Goal: Task Accomplishment & Management: Use online tool/utility

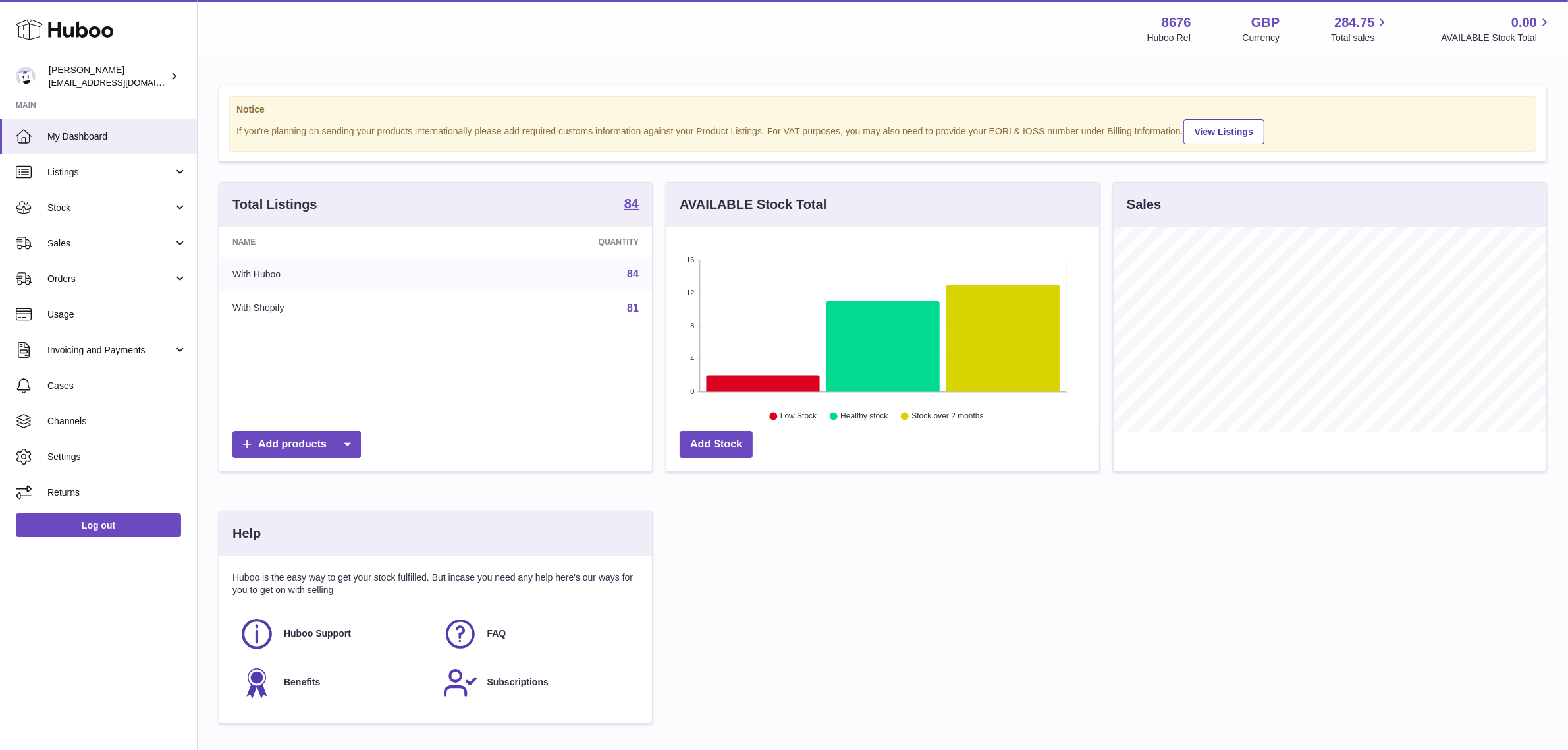
scroll to position [205, 432]
click at [116, 245] on span "Sales" at bounding box center [109, 244] width 125 height 13
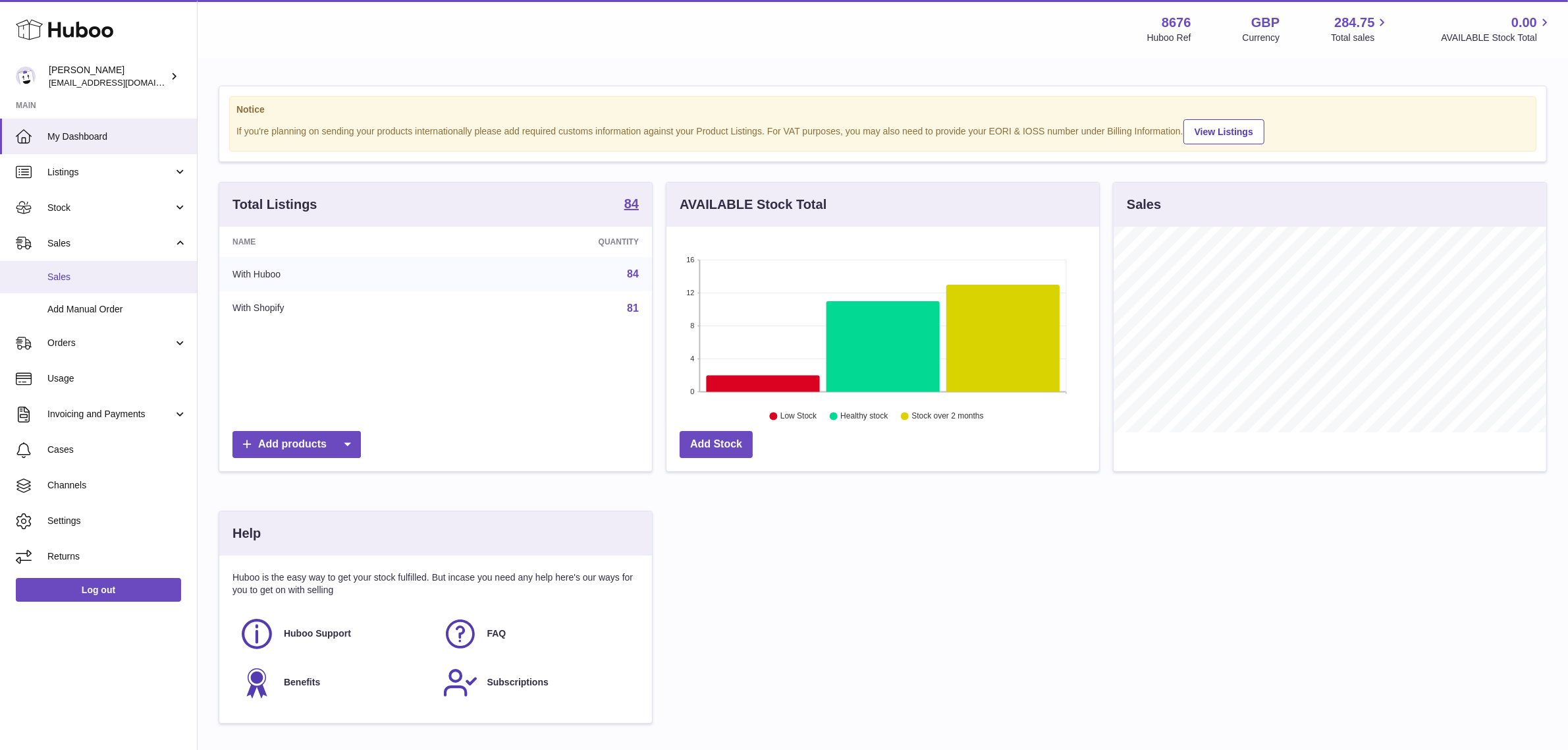
click at [99, 281] on span "Sales" at bounding box center [117, 277] width 140 height 13
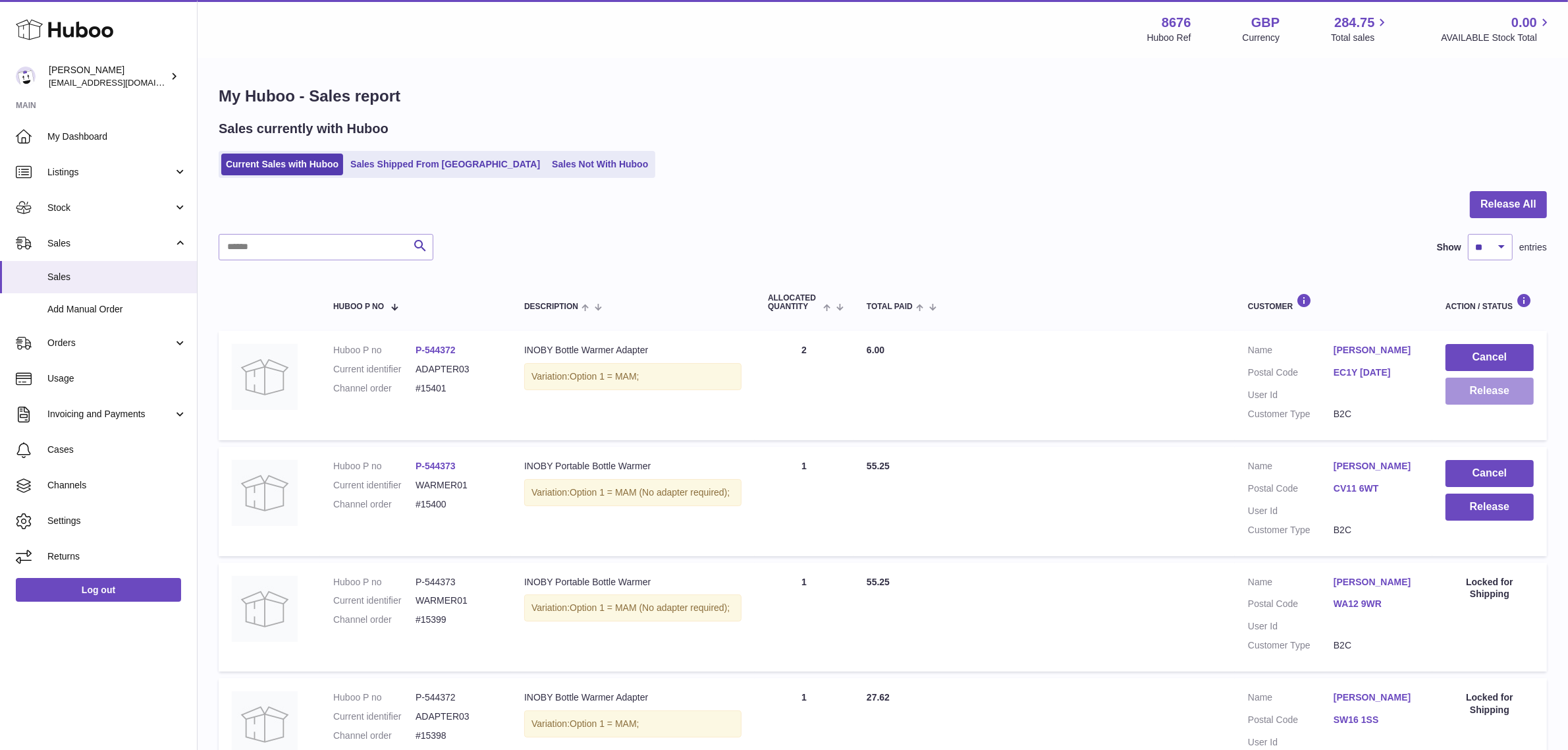
click at [1463, 399] on button "Release" at bounding box center [1490, 391] width 88 height 27
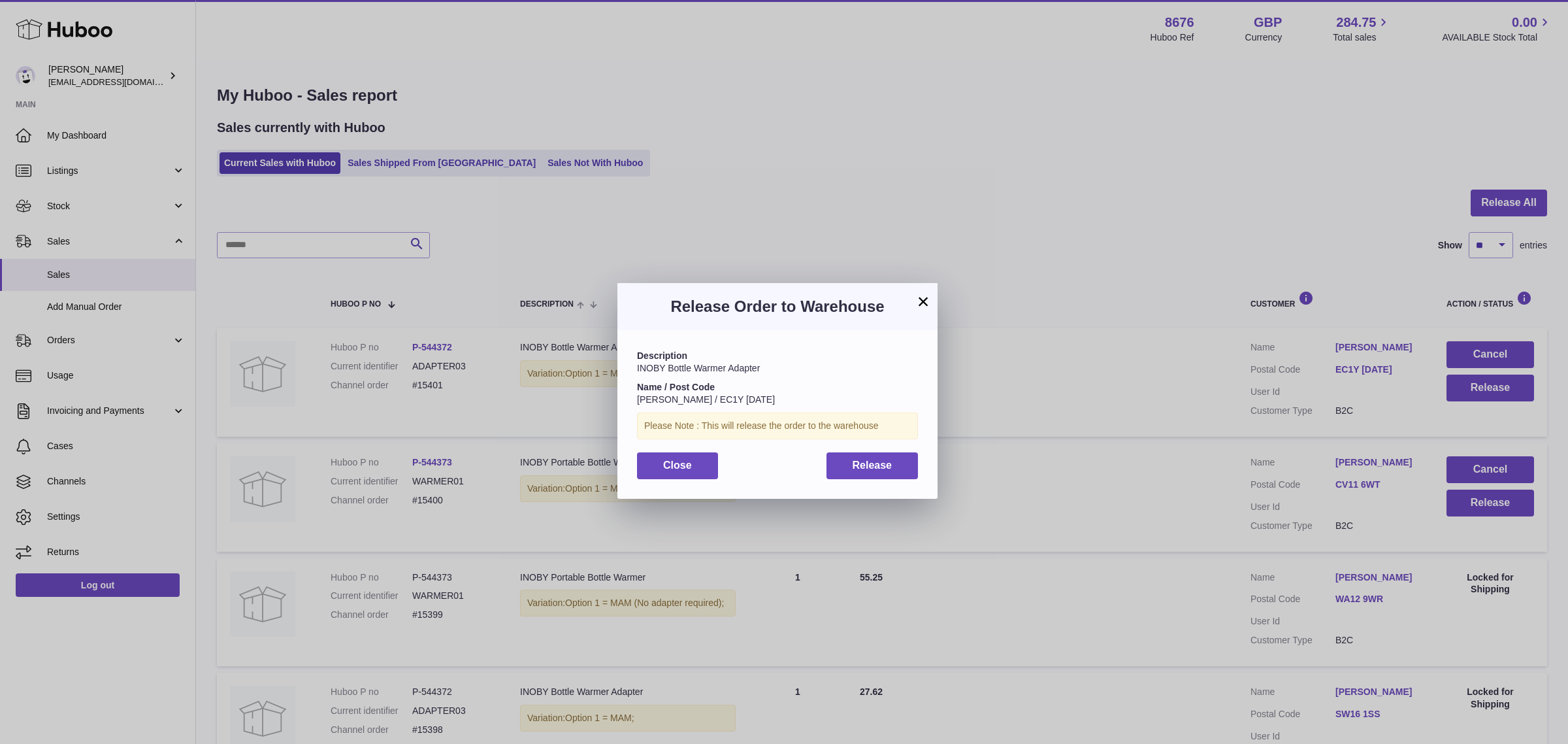
click at [932, 298] on div "Release Order to Warehouse" at bounding box center [778, 306] width 320 height 47
click at [922, 299] on button "×" at bounding box center [923, 301] width 16 height 16
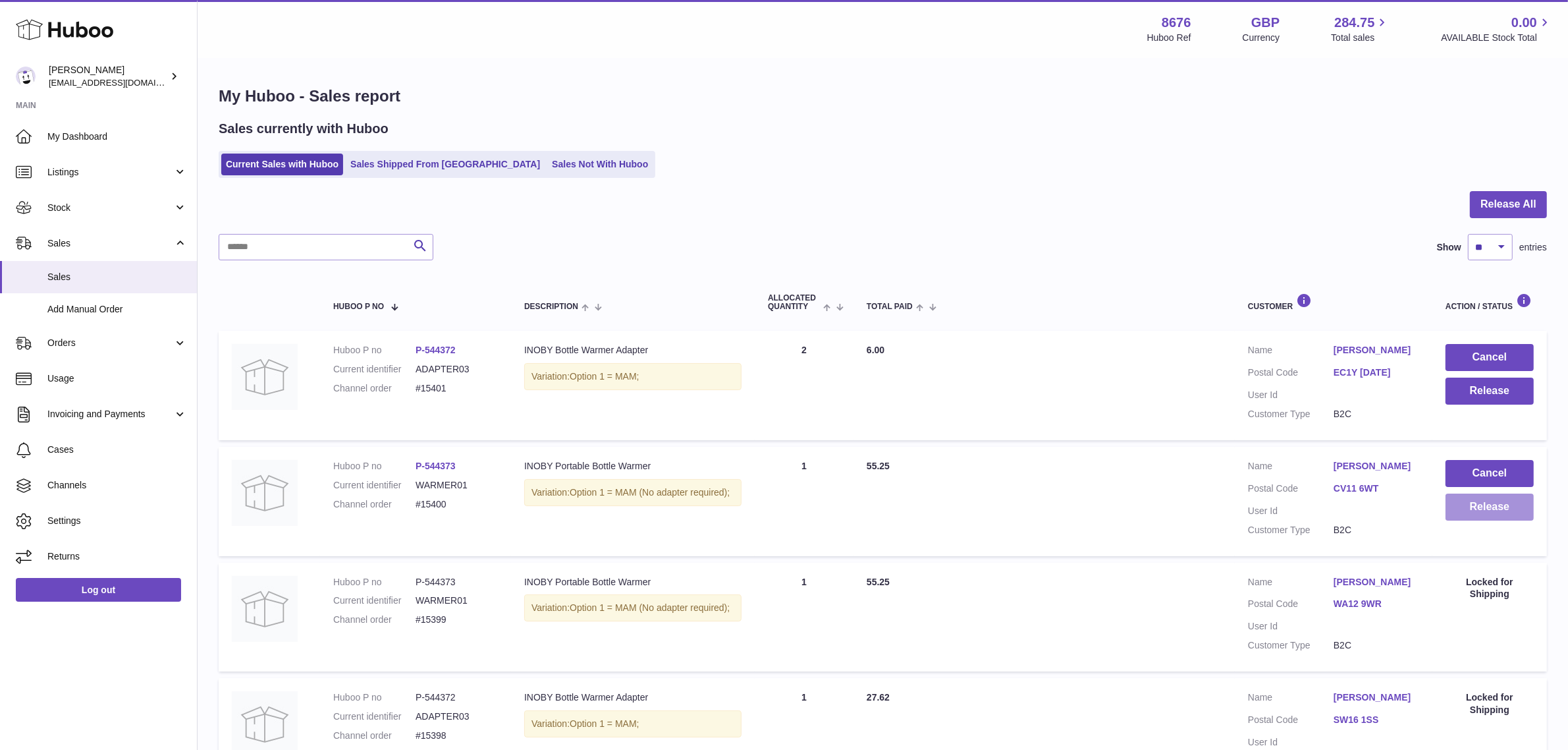
click at [1506, 505] on button "Release" at bounding box center [1490, 507] width 88 height 27
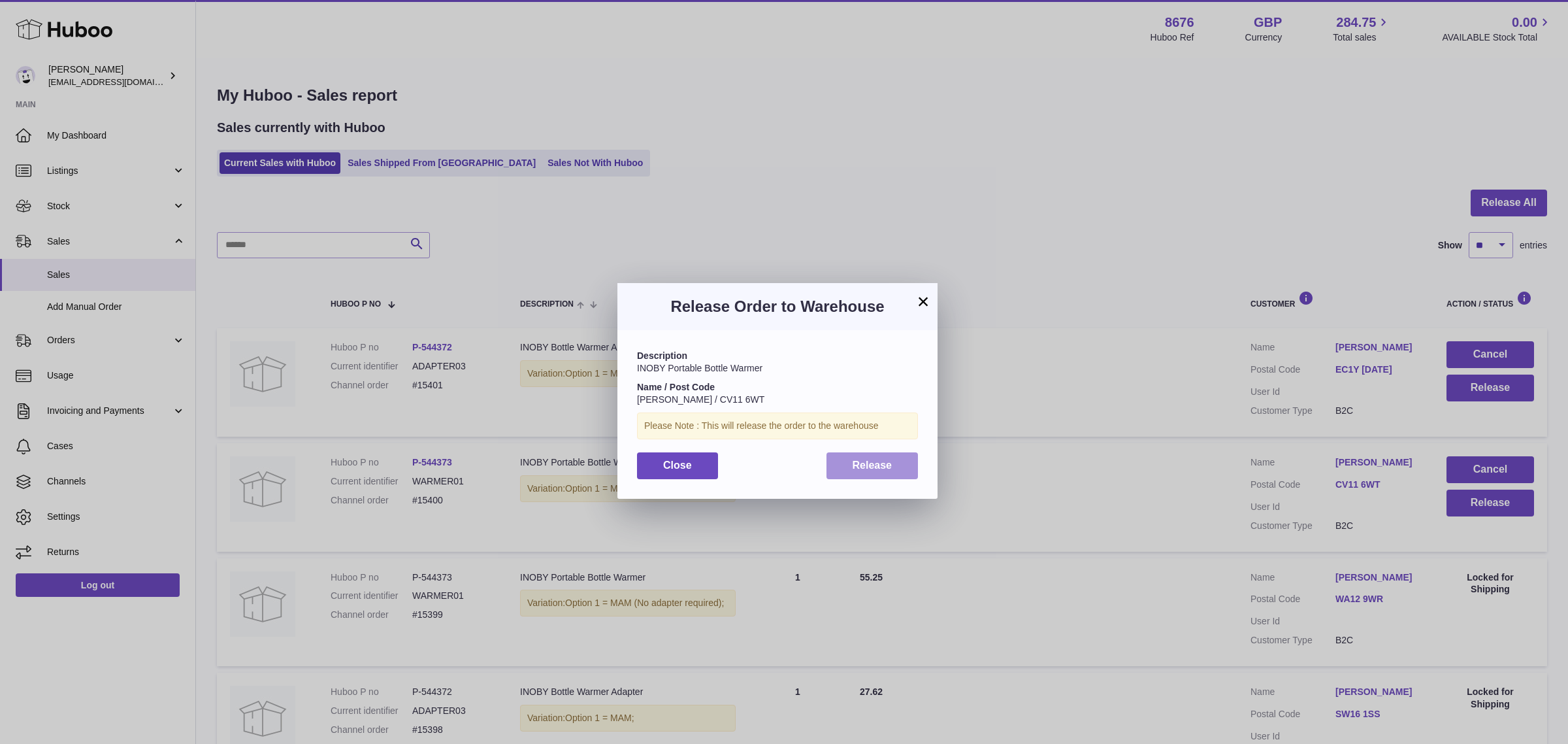
click at [827, 458] on button "Release" at bounding box center [872, 466] width 92 height 27
